Goal: Transaction & Acquisition: Obtain resource

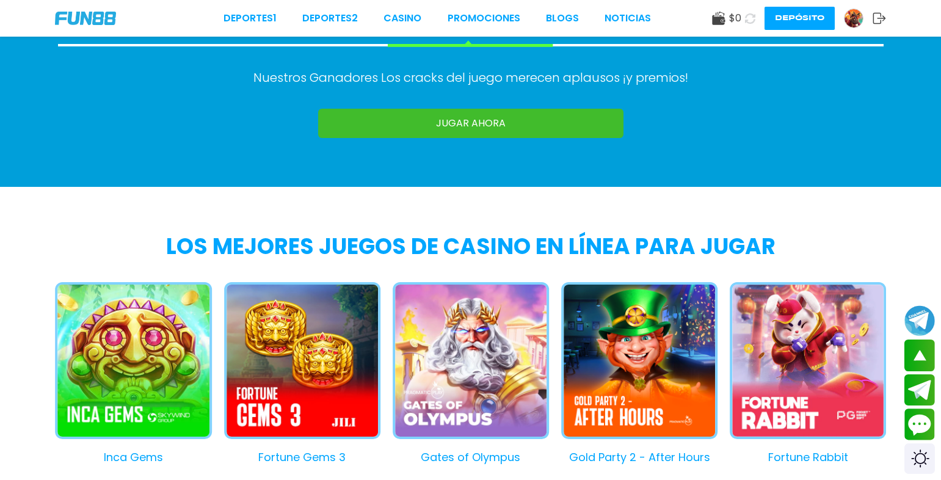
scroll to position [1099, 0]
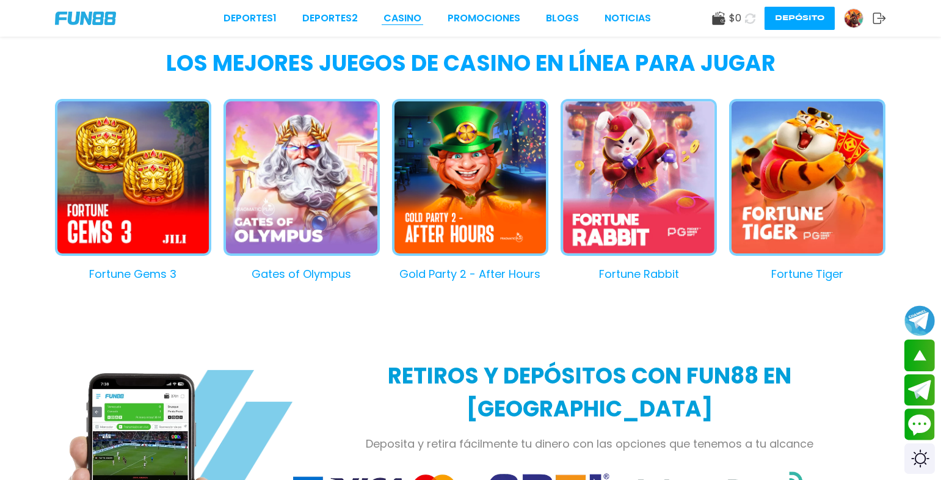
click at [400, 18] on link "CASINO" at bounding box center [402, 18] width 38 height 15
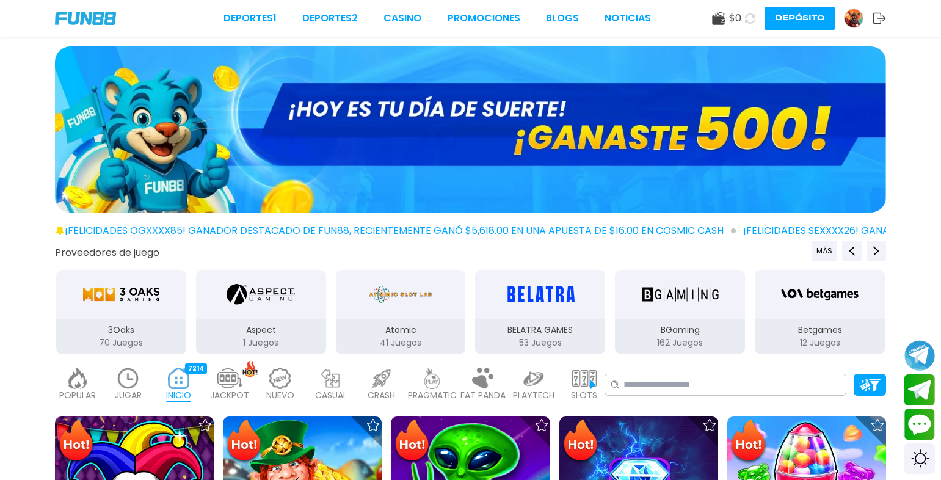
click at [749, 25] on button at bounding box center [750, 19] width 18 height 18
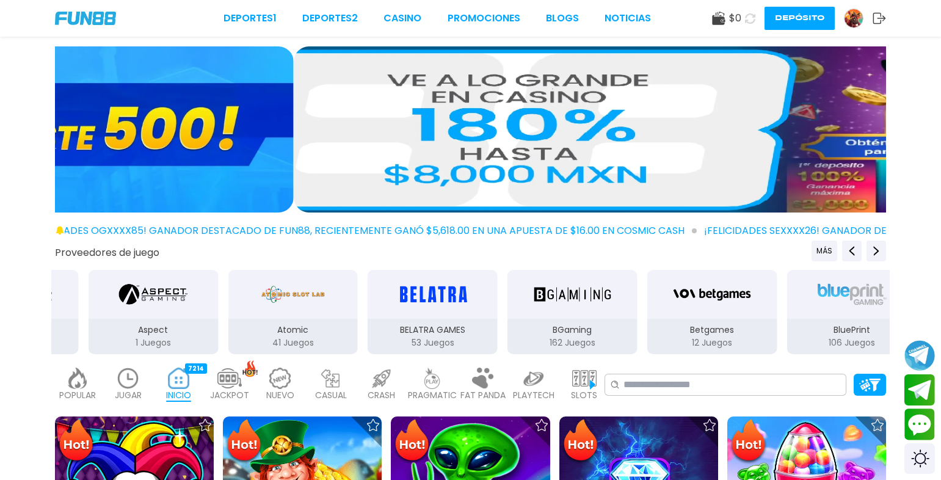
click at [543, 141] on img at bounding box center [709, 129] width 831 height 166
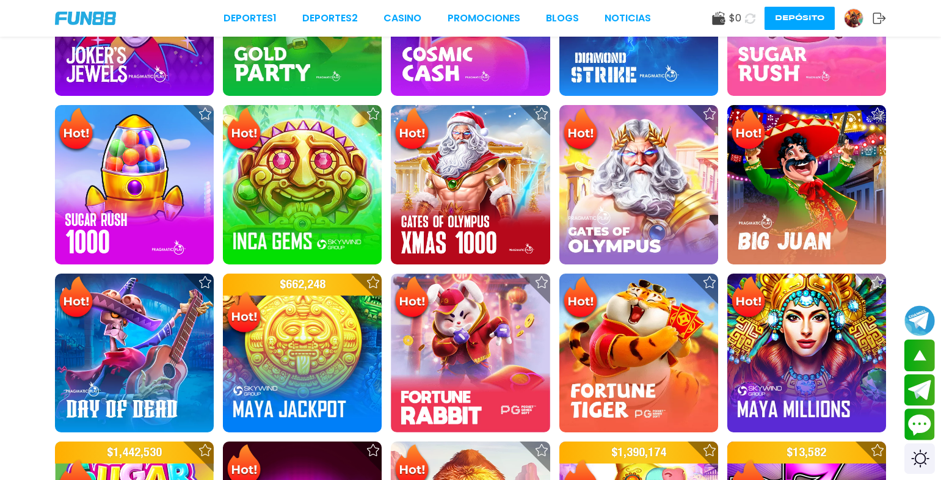
scroll to position [61, 0]
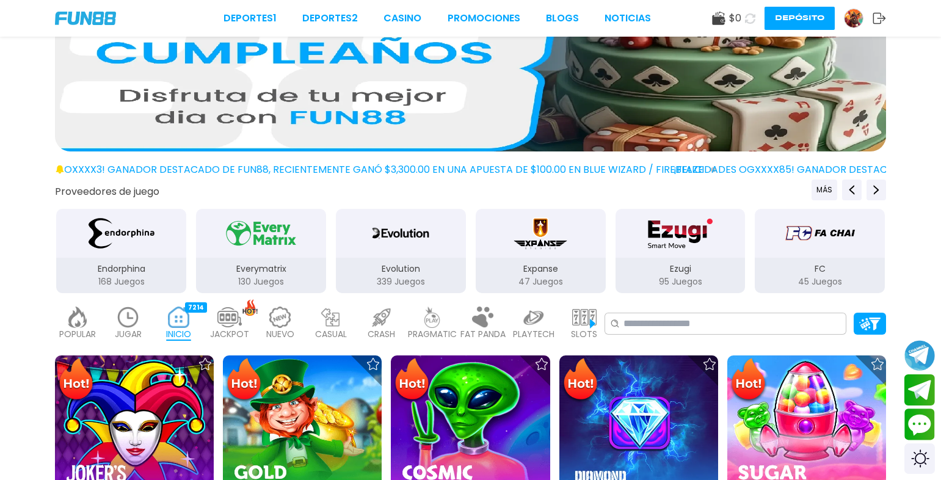
click at [720, 21] on icon at bounding box center [718, 18] width 13 height 13
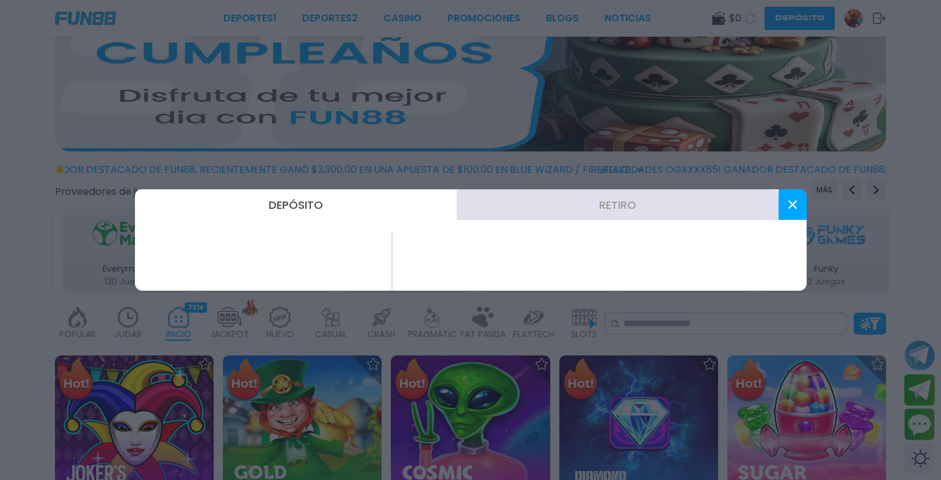
click at [794, 200] on icon at bounding box center [792, 204] width 9 height 9
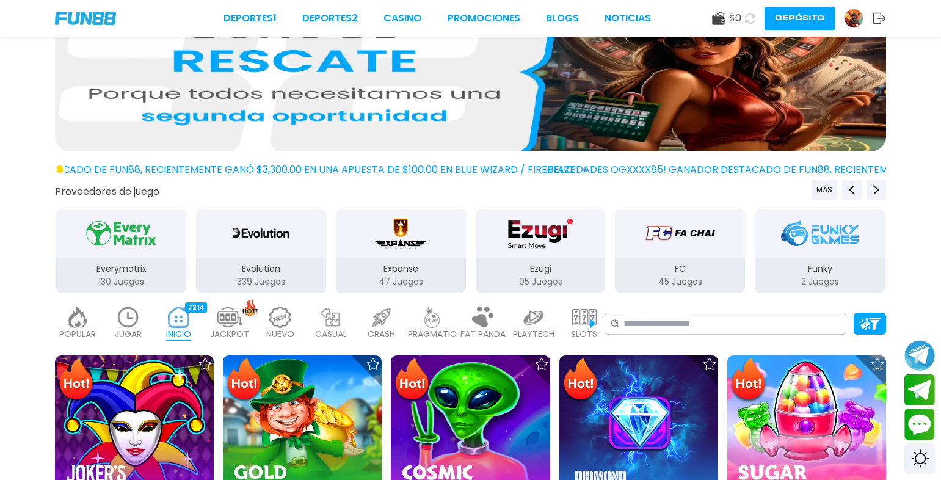
drag, startPoint x: 300, startPoint y: 25, endPoint x: 317, endPoint y: 9, distance: 23.7
click at [317, 9] on div "Deportes 1 Deportes 2 CASINO Promociones BLOGS NOTICIAS $ 0 Depósito" at bounding box center [470, 18] width 941 height 37
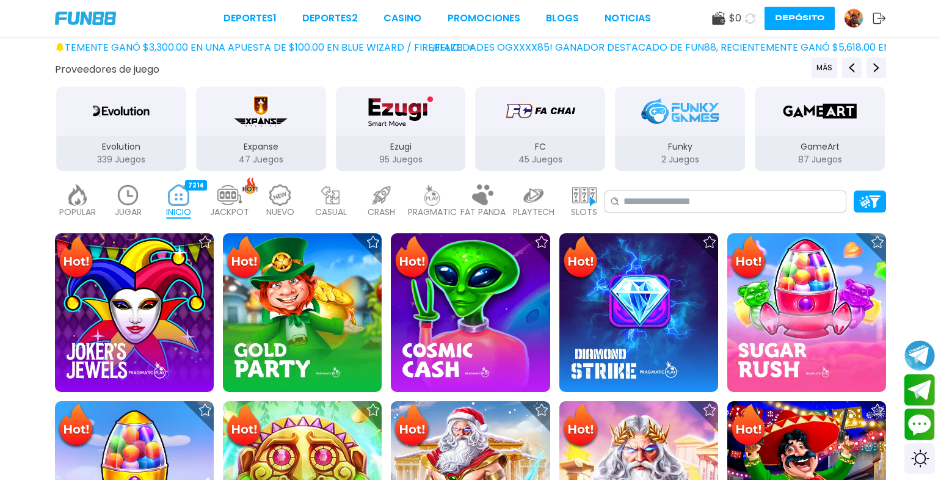
scroll to position [0, 0]
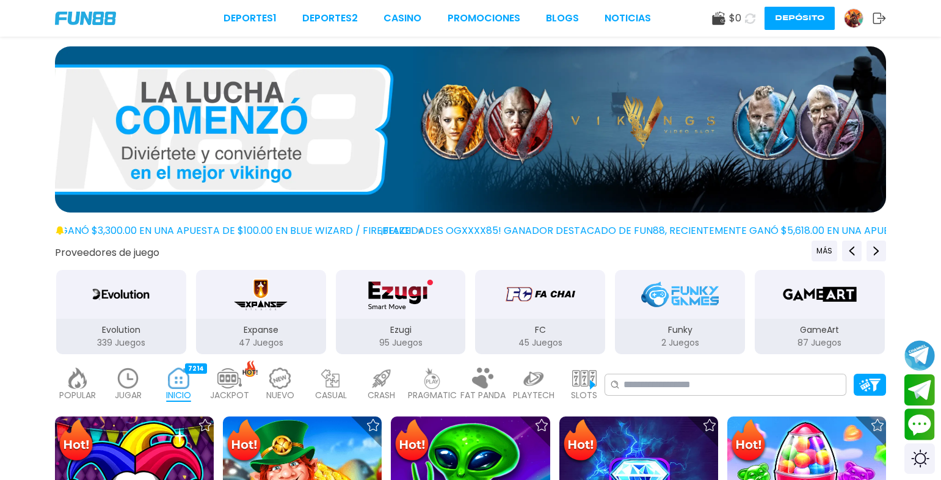
click at [850, 15] on img at bounding box center [853, 18] width 18 height 18
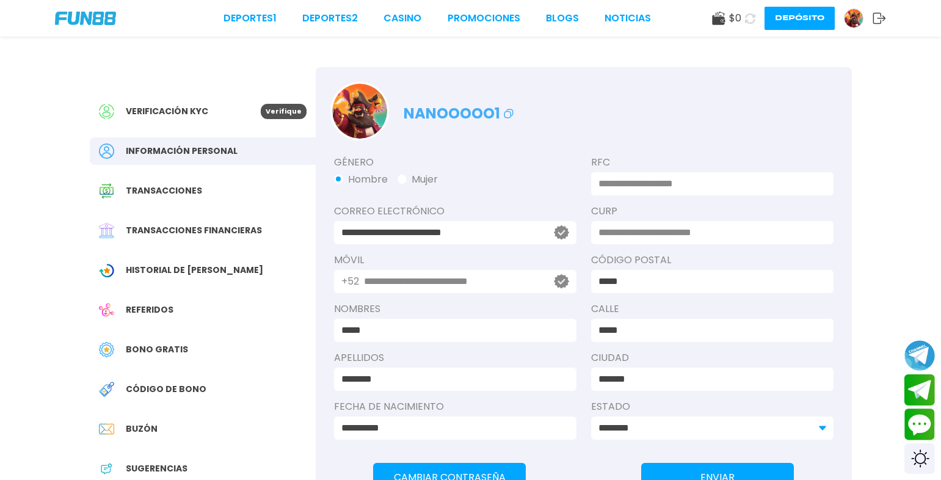
click at [229, 110] on div "Verificación KYC" at bounding box center [180, 111] width 162 height 15
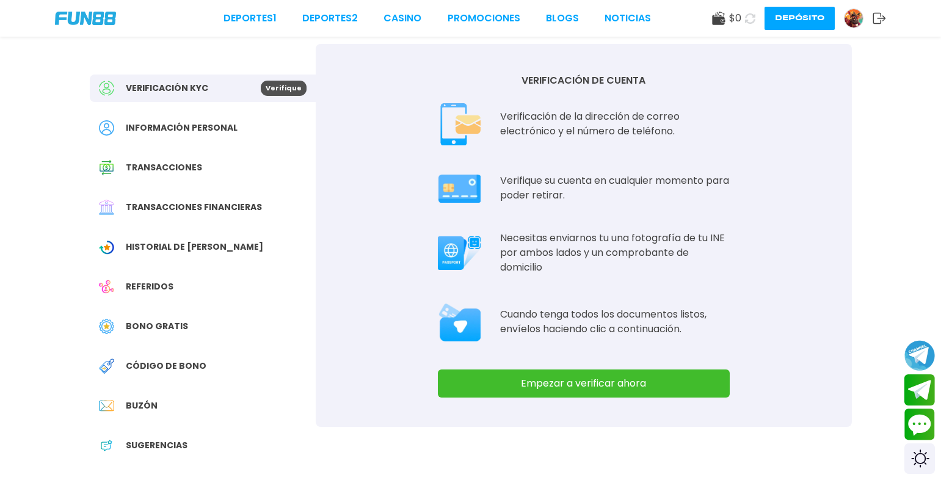
scroll to position [122, 0]
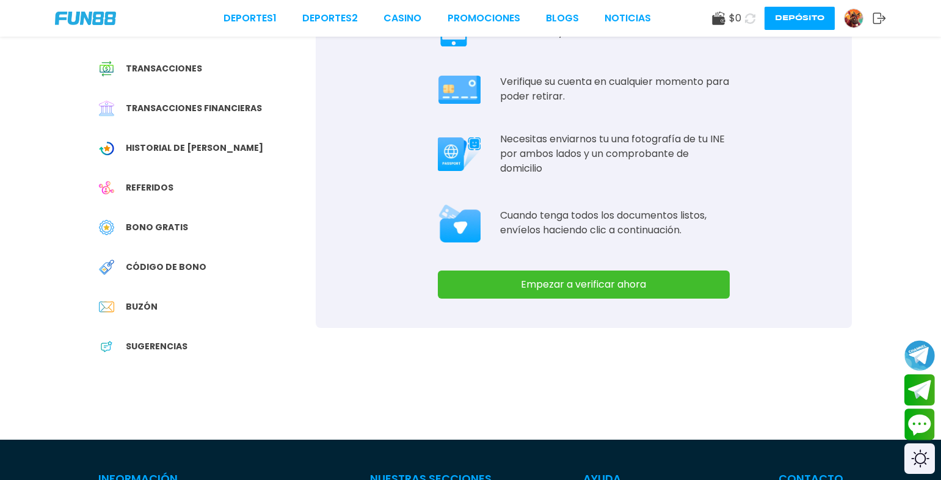
click at [144, 222] on span "Bono Gratis" at bounding box center [157, 227] width 62 height 13
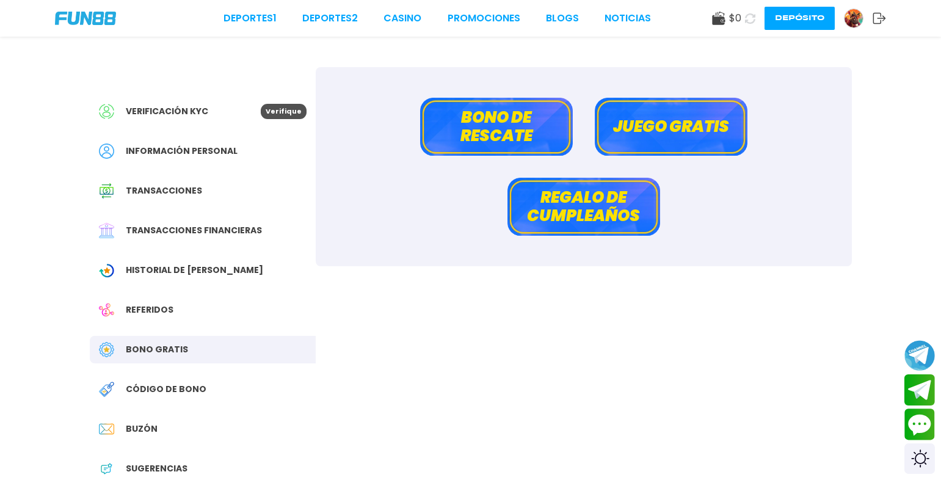
click at [689, 118] on button "Juego gratis" at bounding box center [670, 127] width 153 height 58
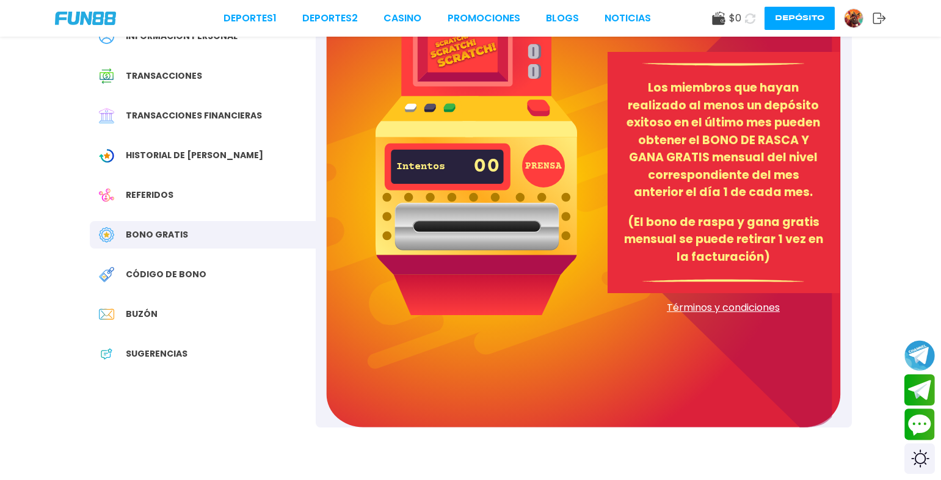
scroll to position [183, 0]
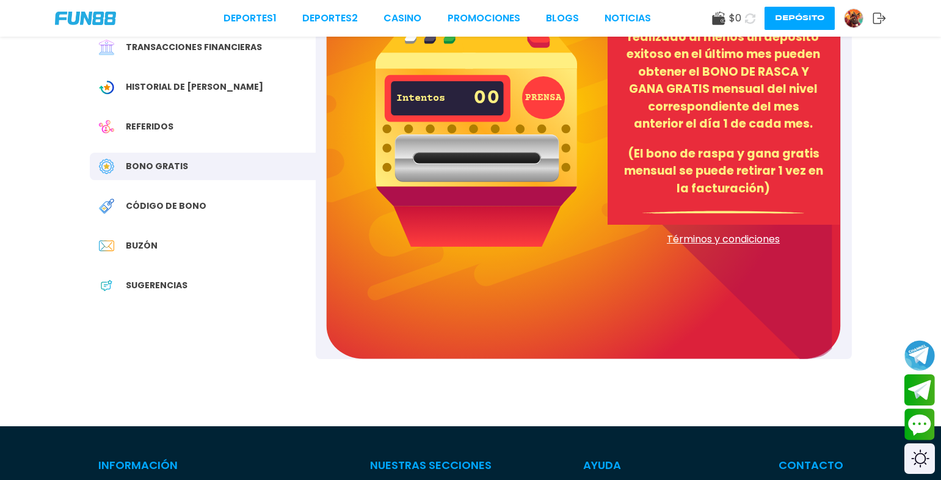
click at [160, 199] on div "Código de bono" at bounding box center [203, 205] width 226 height 27
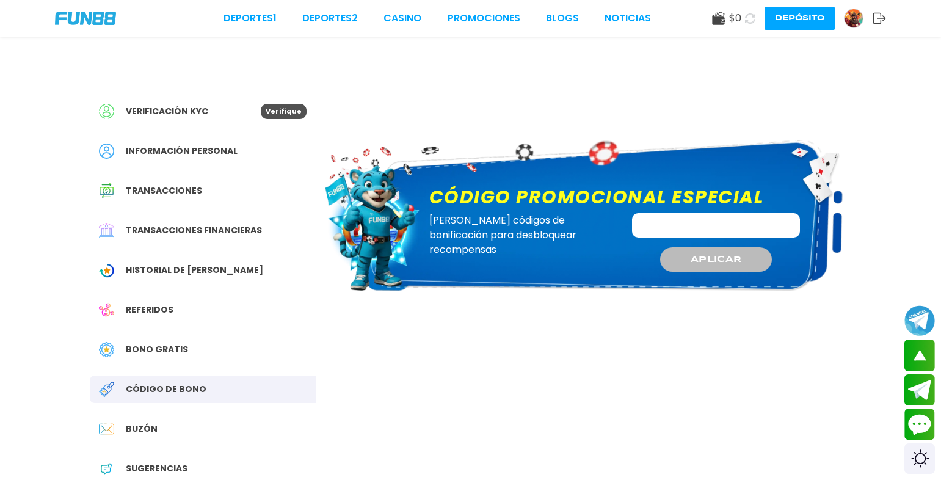
drag, startPoint x: 140, startPoint y: 218, endPoint x: 136, endPoint y: 224, distance: 7.5
click at [207, 229] on span "Transacciones financieras" at bounding box center [194, 230] width 136 height 13
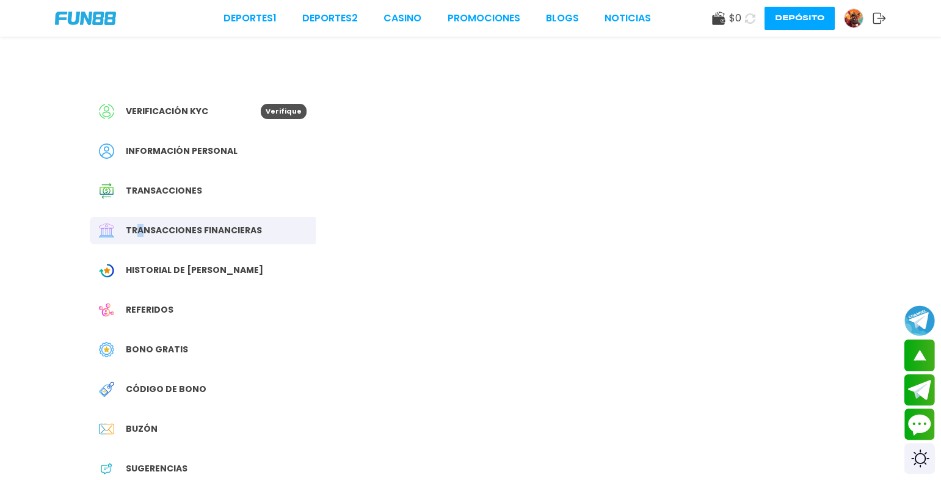
click at [167, 196] on span "Transacciones" at bounding box center [164, 190] width 76 height 13
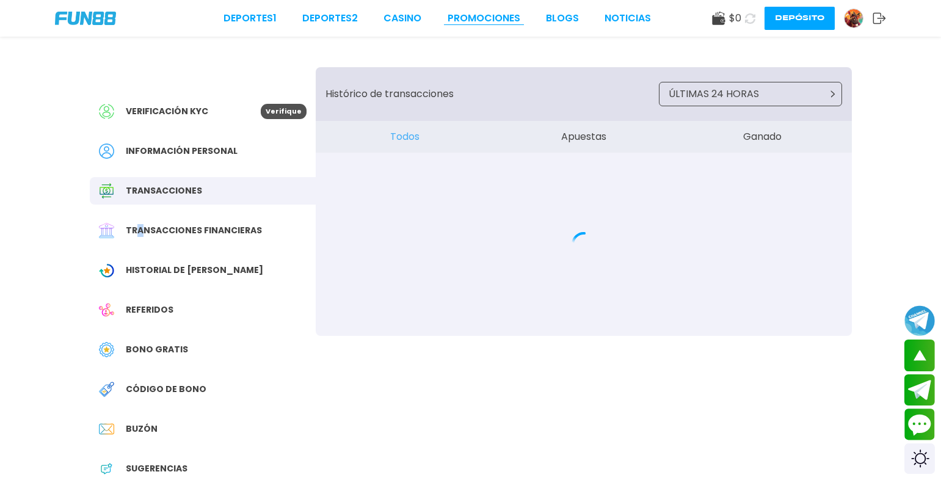
click at [491, 22] on link "Promociones" at bounding box center [483, 18] width 73 height 15
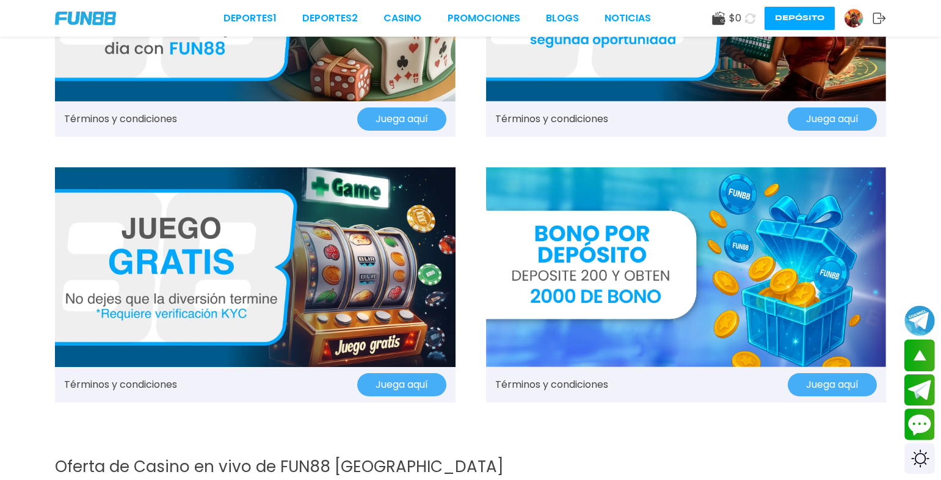
scroll to position [1526, 0]
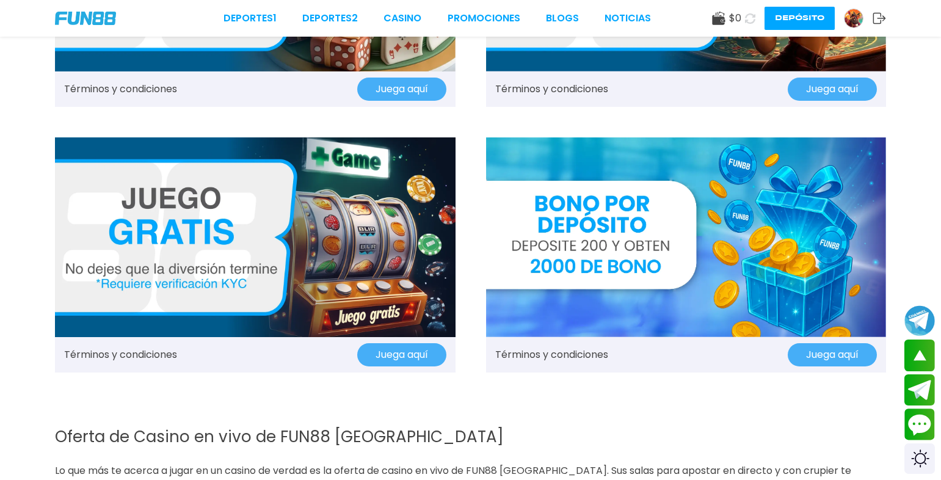
click at [383, 357] on button "Juega aquí" at bounding box center [401, 354] width 89 height 23
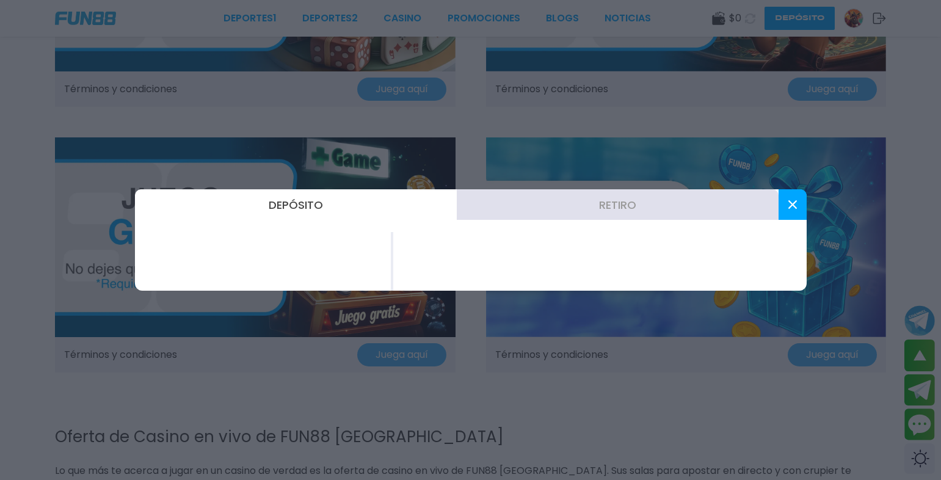
click at [794, 200] on icon at bounding box center [792, 204] width 9 height 9
